Goal: Task Accomplishment & Management: Use online tool/utility

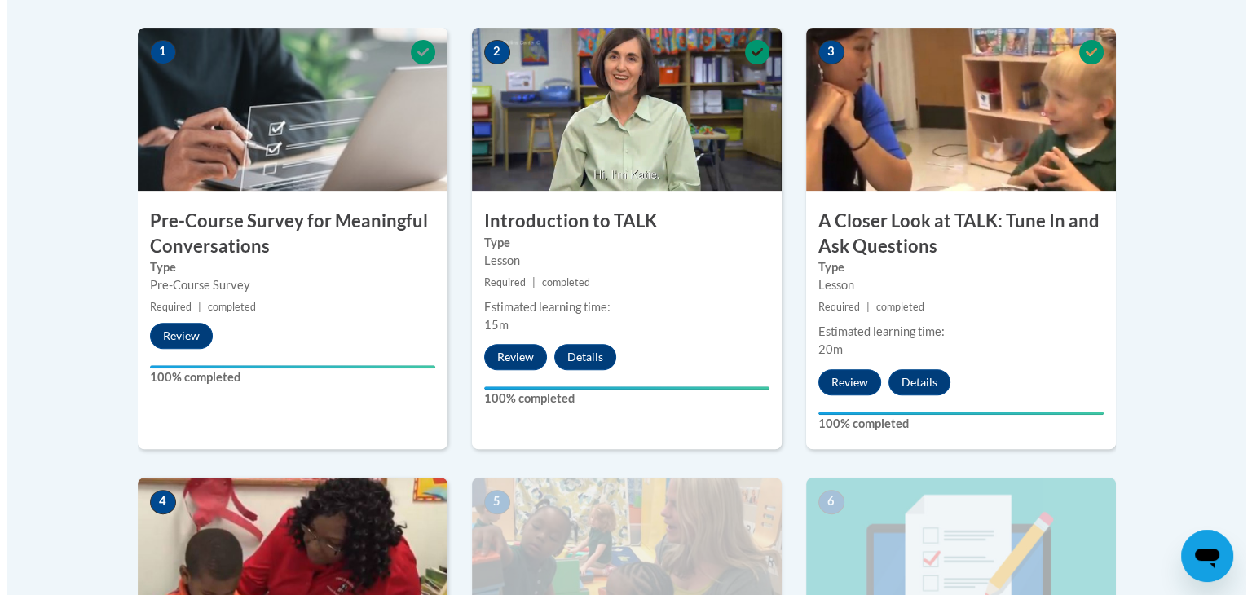
scroll to position [1040, 0]
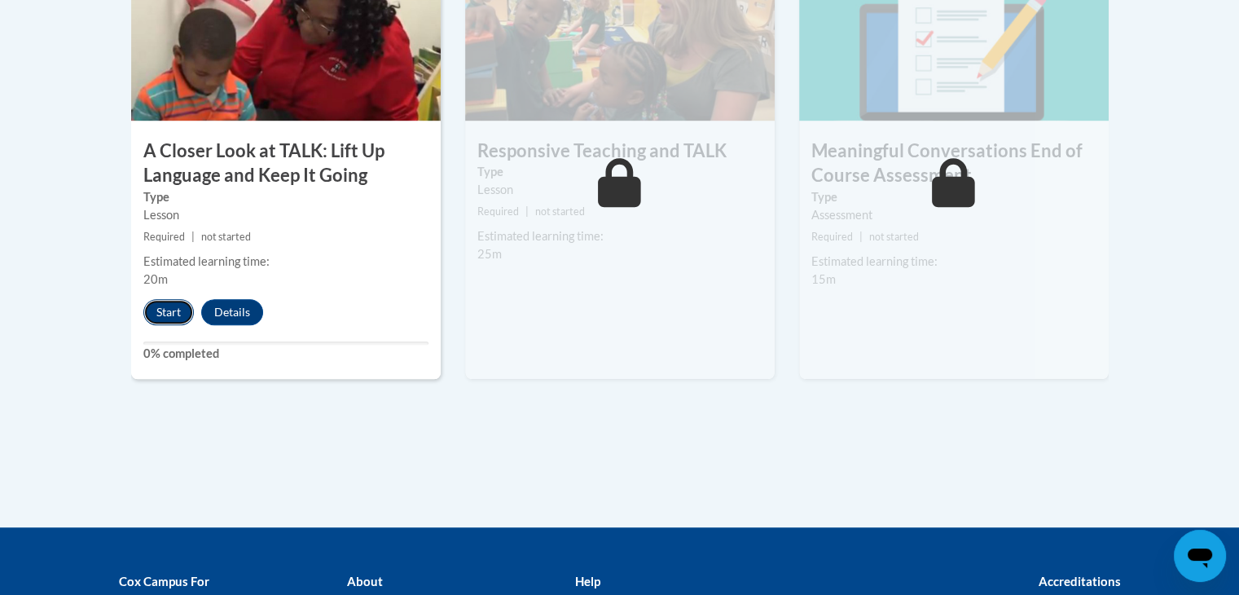
click at [171, 318] on button "Start" at bounding box center [168, 312] width 51 height 26
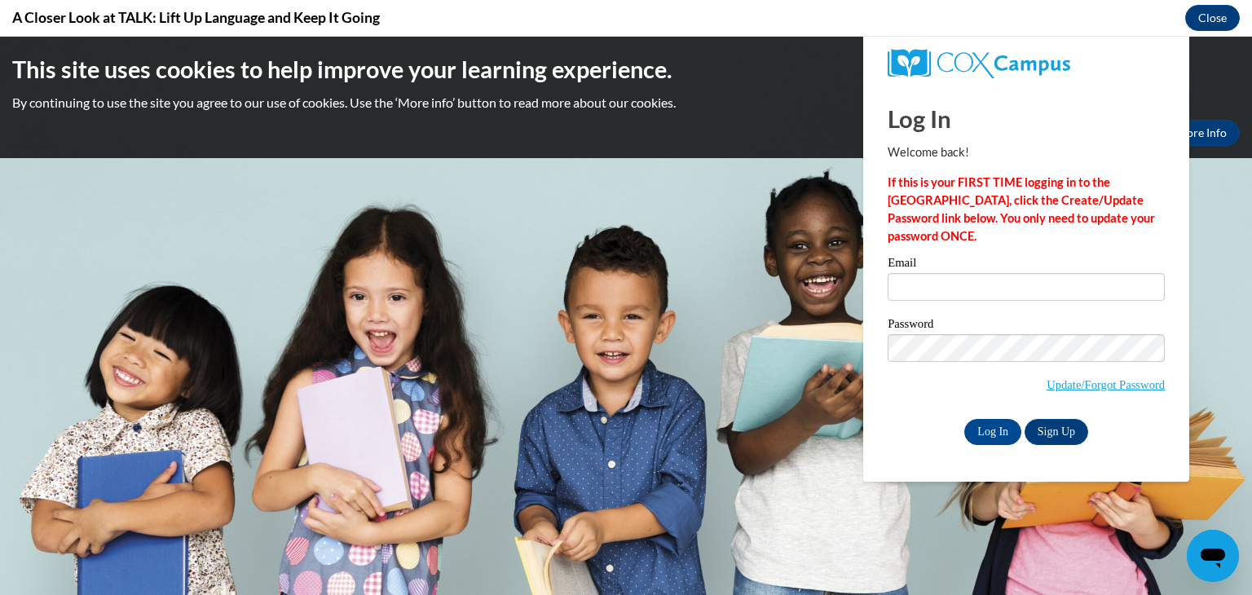
scroll to position [0, 0]
type input "[EMAIL_ADDRESS][DOMAIN_NAME]"
click at [988, 435] on input "Log In" at bounding box center [992, 432] width 57 height 26
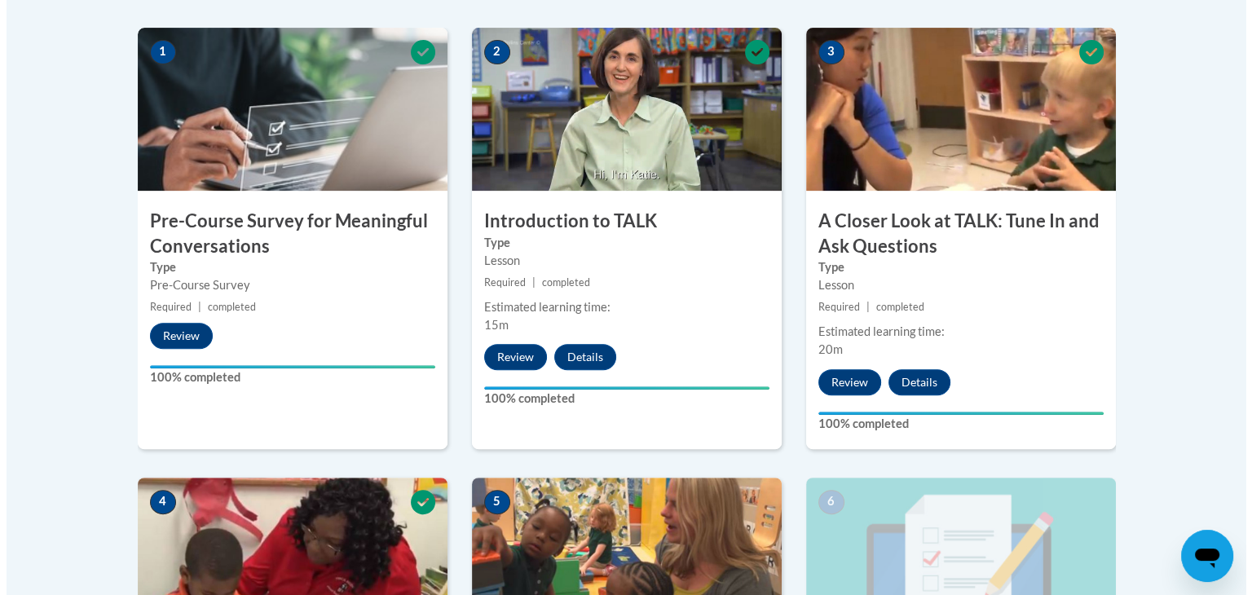
scroll to position [1040, 0]
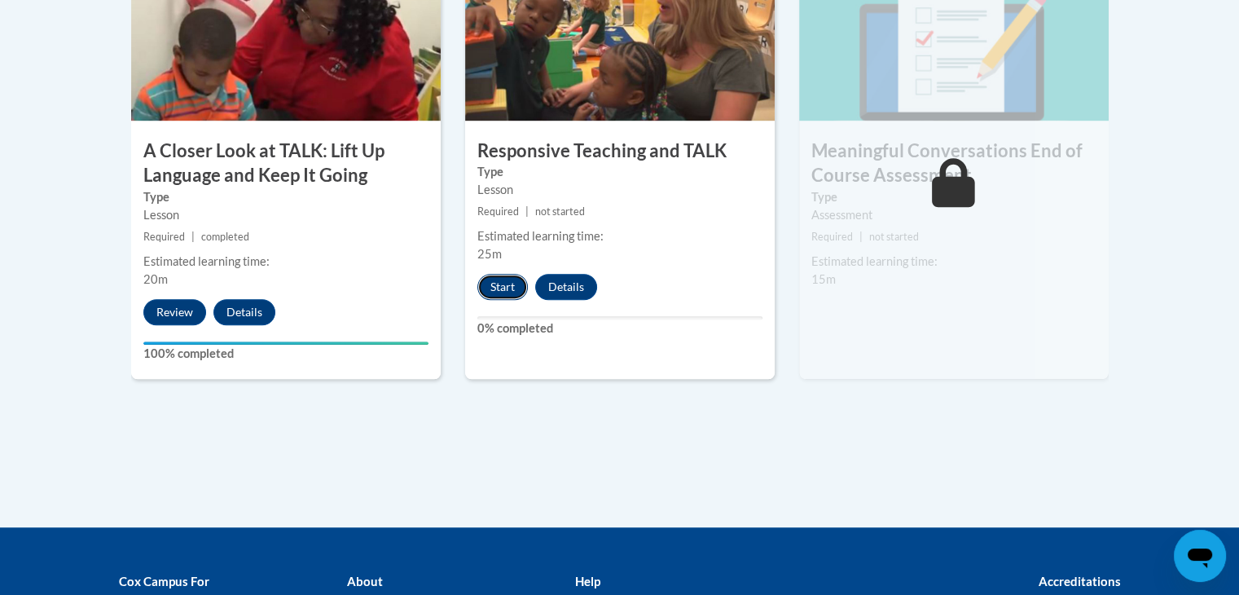
click at [512, 275] on button "Start" at bounding box center [502, 287] width 51 height 26
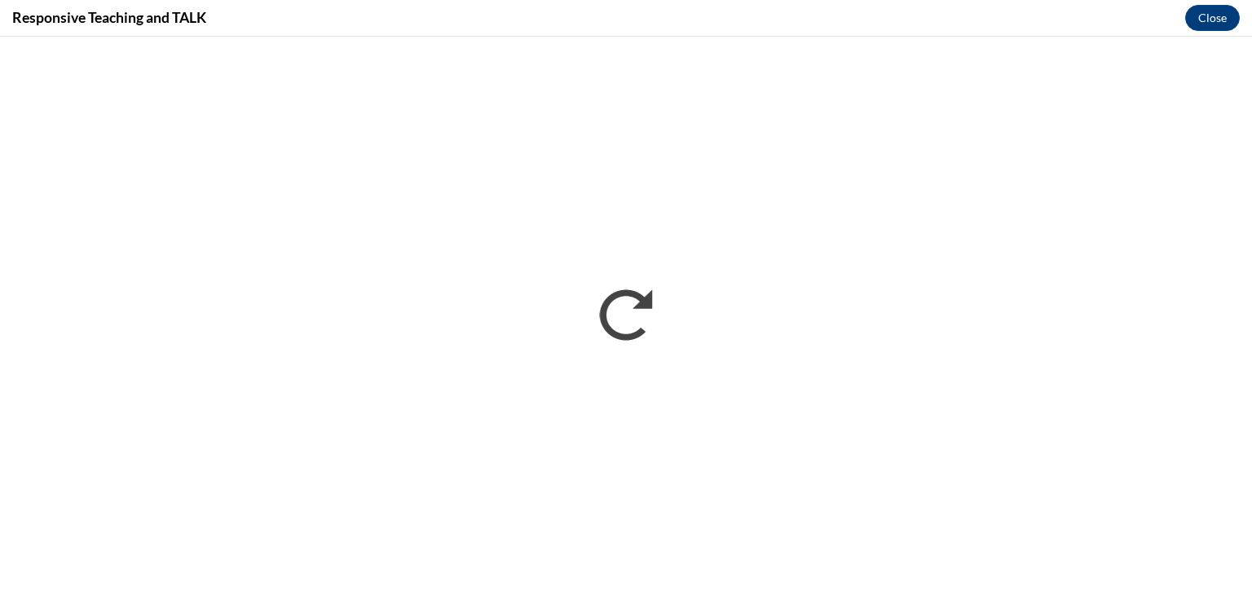
scroll to position [0, 0]
